Goal: Use online tool/utility: Utilize a website feature to perform a specific function

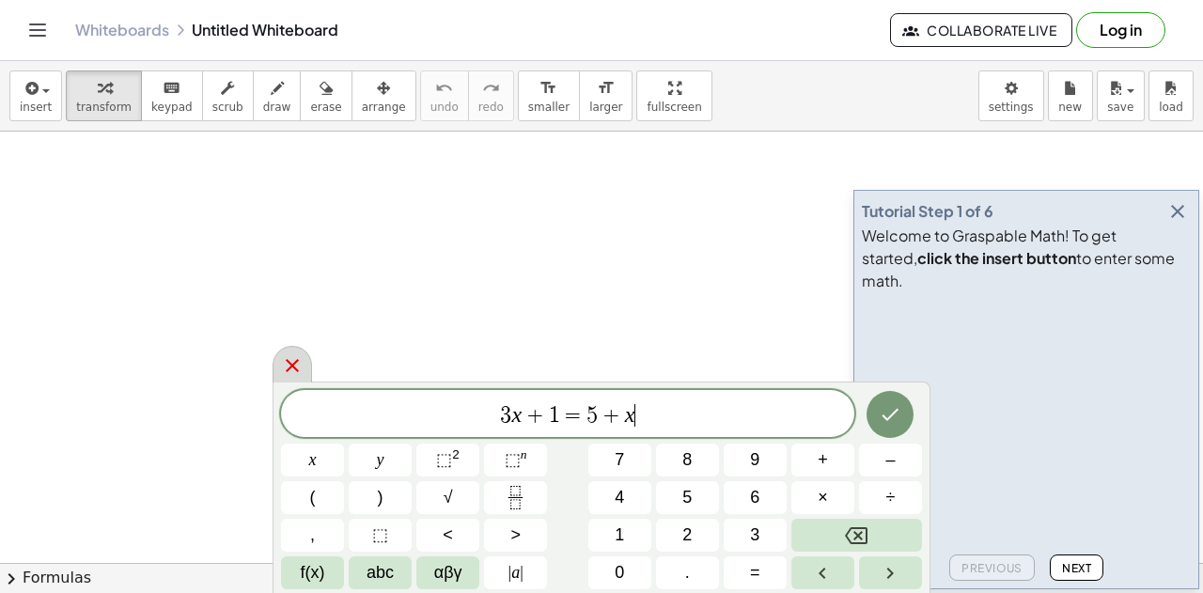
click at [291, 364] on icon at bounding box center [292, 365] width 13 height 13
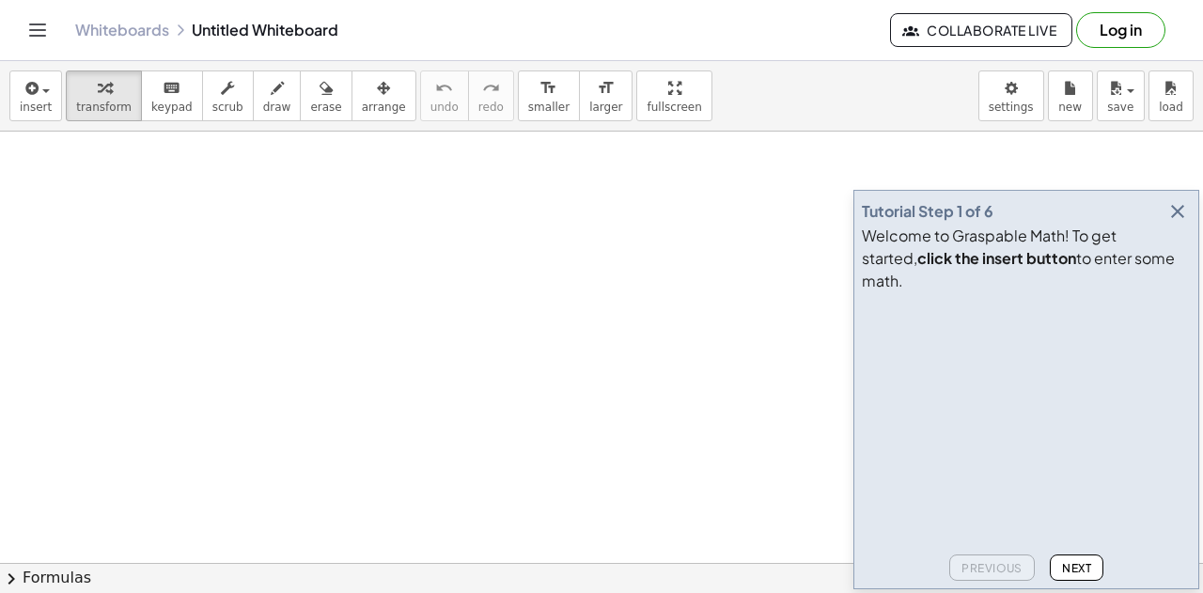
drag, startPoint x: 380, startPoint y: 244, endPoint x: 323, endPoint y: 270, distance: 61.8
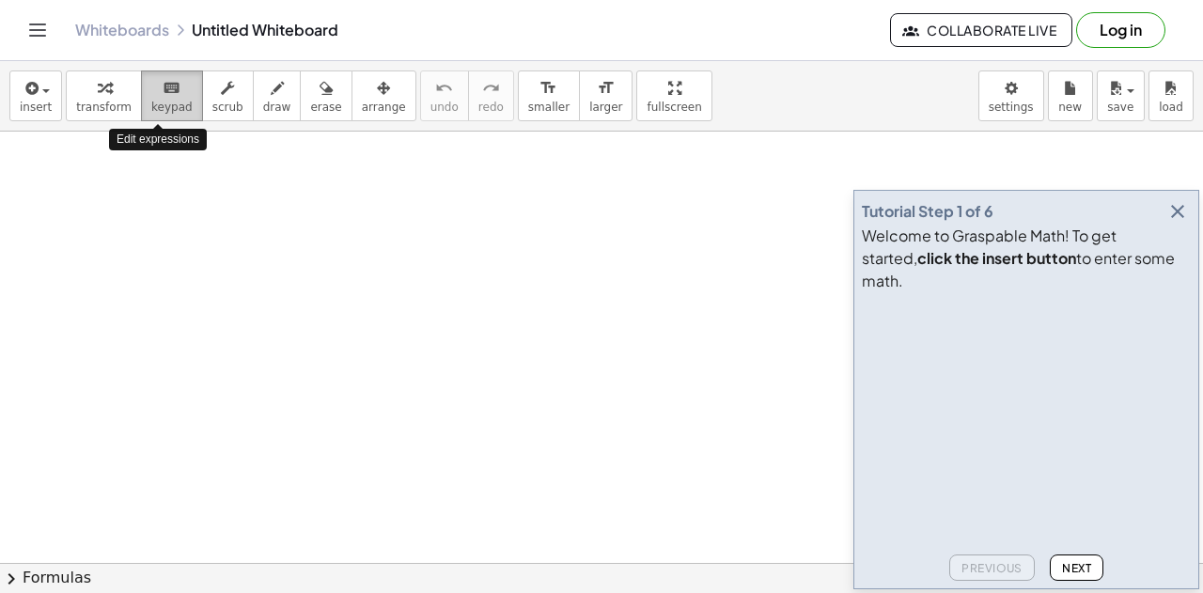
click at [157, 107] on span "keypad" at bounding box center [171, 107] width 41 height 13
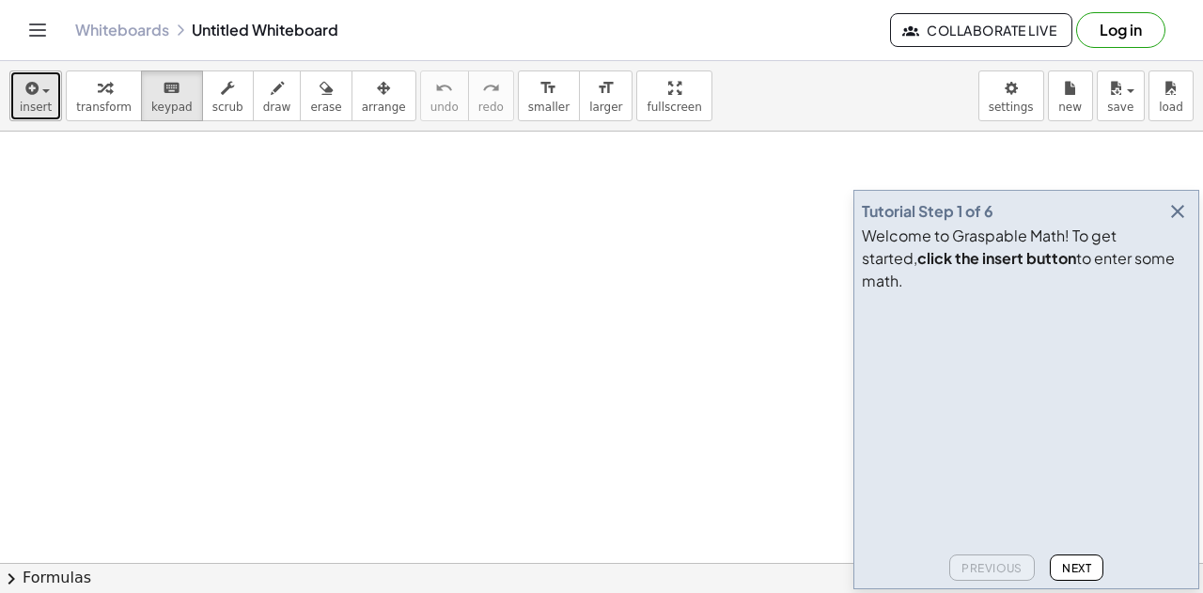
click at [35, 108] on span "insert" at bounding box center [36, 107] width 32 height 13
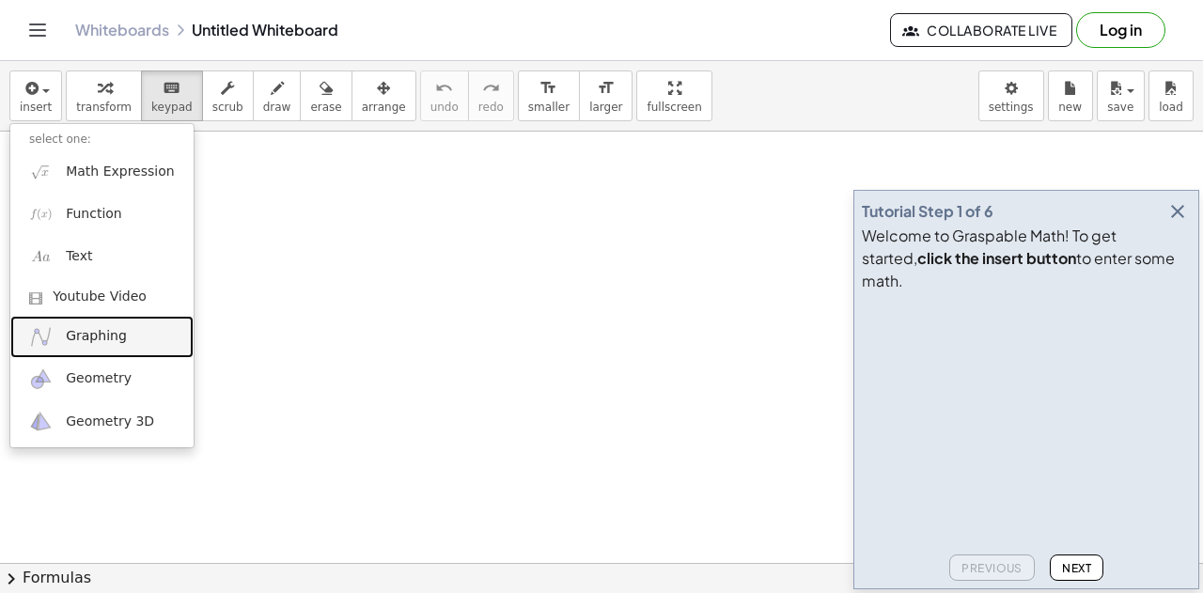
click at [150, 333] on link "Graphing" at bounding box center [101, 337] width 183 height 42
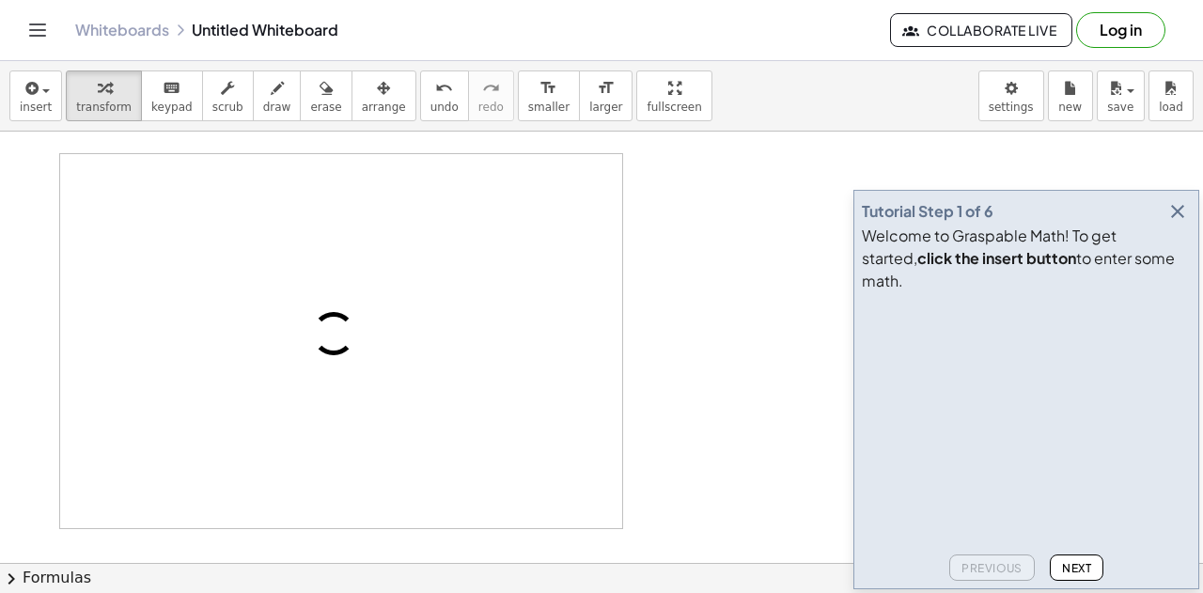
click at [108, 43] on div "Whiteboards Untitled Whiteboard Collaborate Live Log in" at bounding box center [602, 30] width 1158 height 60
click at [127, 29] on link "Whiteboards" at bounding box center [122, 30] width 94 height 19
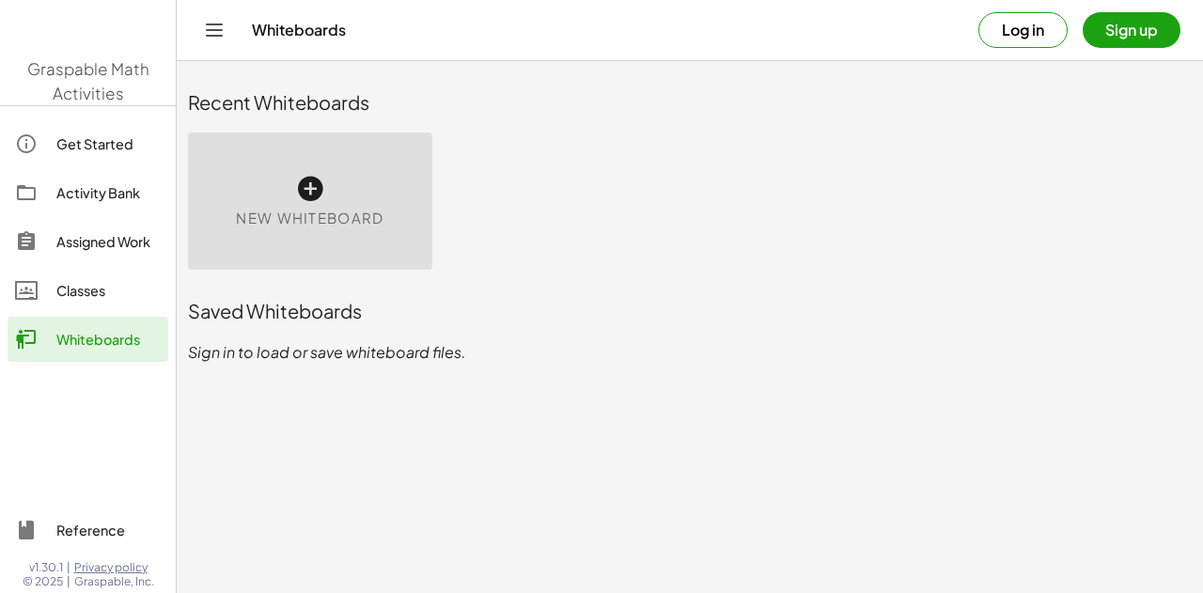
click at [350, 208] on span "New Whiteboard" at bounding box center [310, 219] width 148 height 22
